Goal: Information Seeking & Learning: Learn about a topic

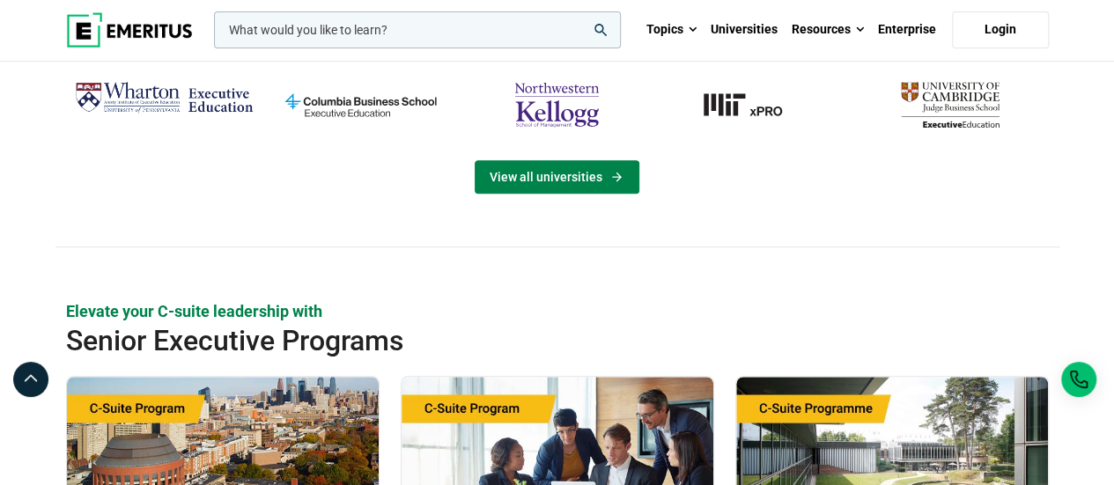
click at [580, 168] on link "View all universities" at bounding box center [557, 176] width 165 height 33
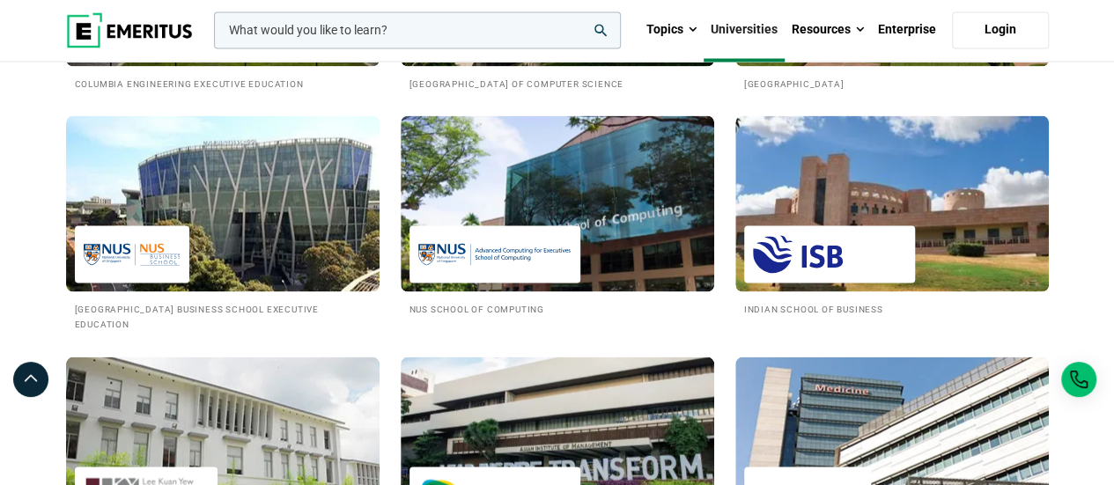
scroll to position [1682, 0]
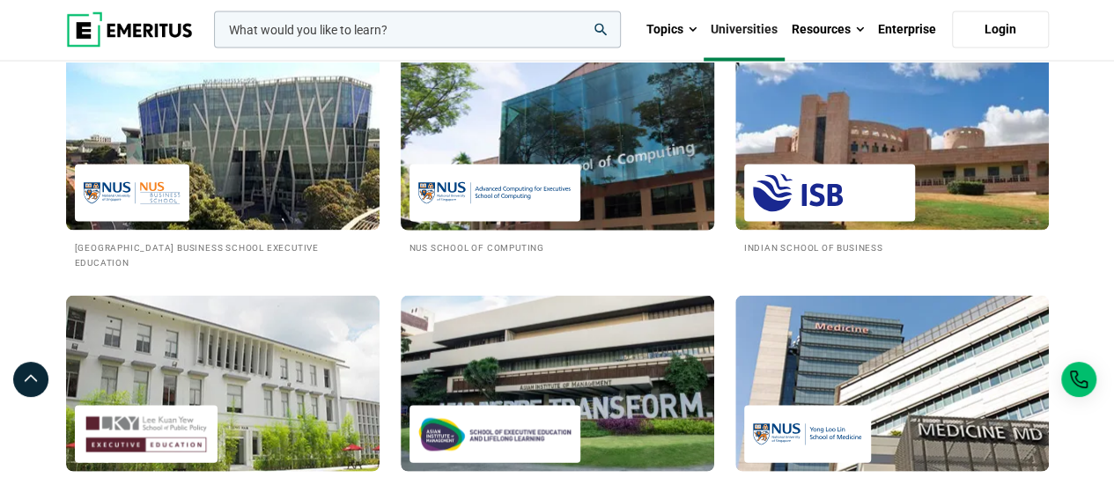
click at [501, 171] on img at bounding box center [557, 143] width 345 height 194
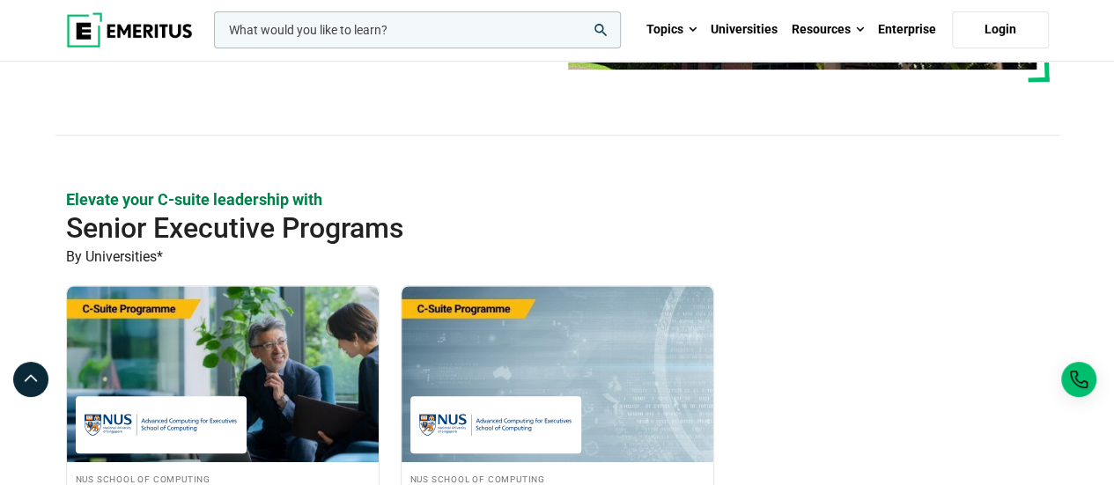
scroll to position [356, 0]
